Goal: Navigation & Orientation: Find specific page/section

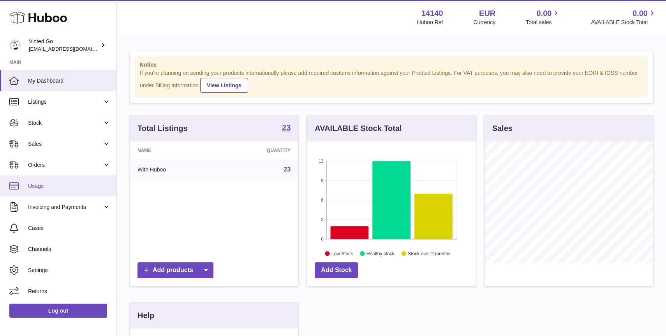
scroll to position [121, 169]
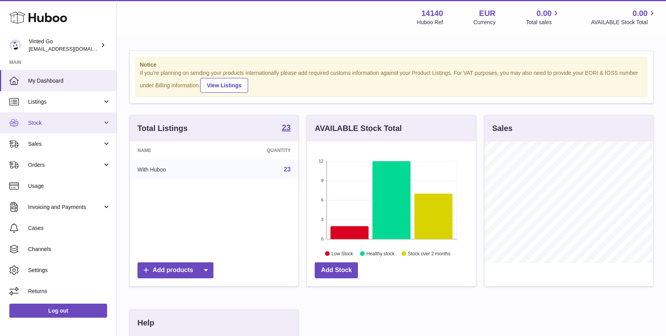
click at [47, 117] on link "Stock" at bounding box center [58, 122] width 116 height 21
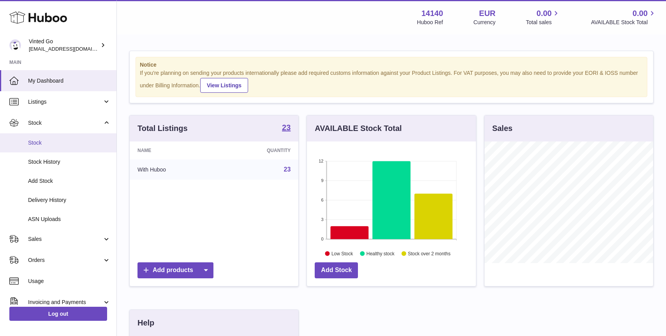
click at [61, 148] on link "Stock" at bounding box center [58, 142] width 116 height 19
